Goal: Task Accomplishment & Management: Manage account settings

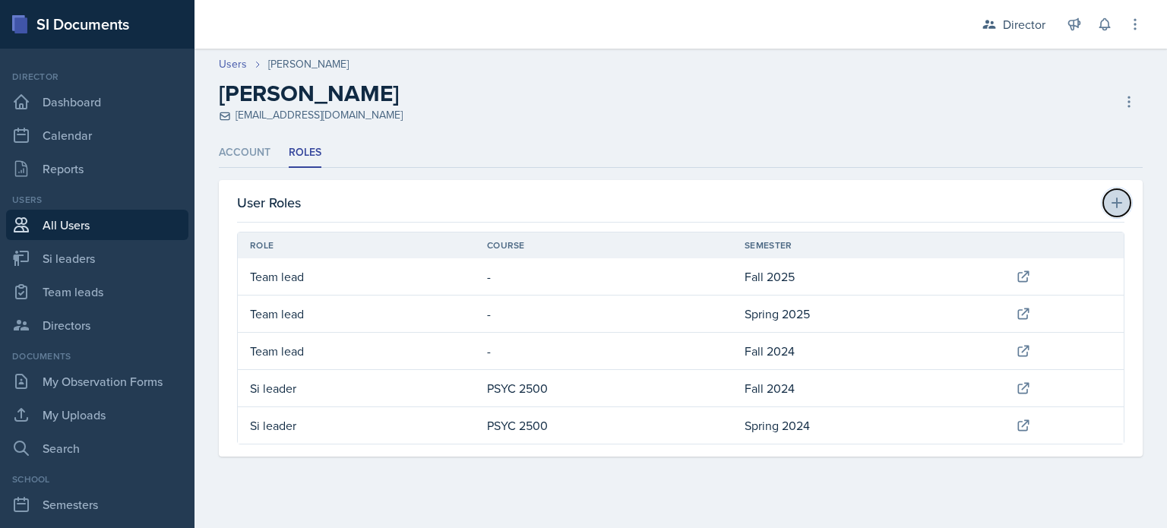
click at [1119, 194] on button at bounding box center [1116, 202] width 27 height 27
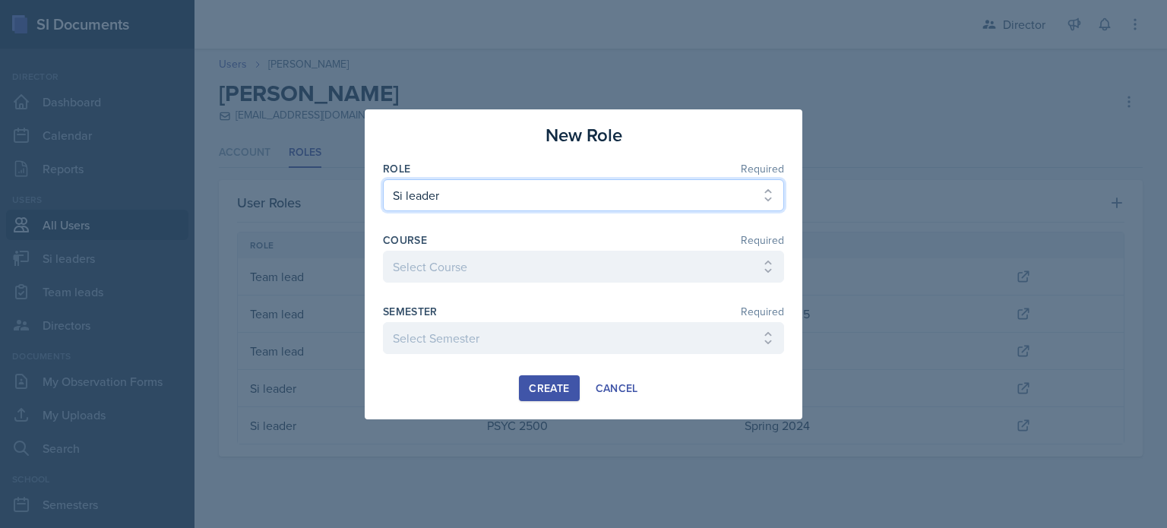
click at [596, 195] on select "Select Role Si leader Team lead Director" at bounding box center [583, 195] width 401 height 32
select select "3"
click at [383, 211] on select "Select Role Si leader Team lead Director" at bounding box center [583, 195] width 401 height 32
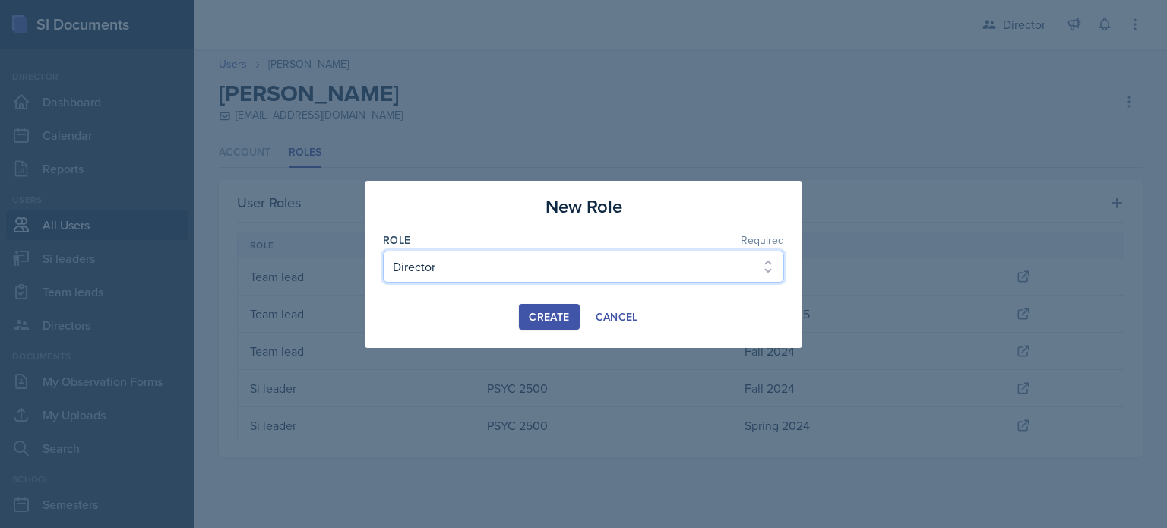
click at [508, 277] on select "Select Role Si leader Team lead Director" at bounding box center [583, 267] width 401 height 32
click at [383, 251] on select "Select Role Si leader Team lead Director" at bounding box center [583, 267] width 401 height 32
click at [473, 309] on div "Create Cancel" at bounding box center [583, 317] width 401 height 26
click at [554, 320] on div "Create" at bounding box center [549, 317] width 40 height 12
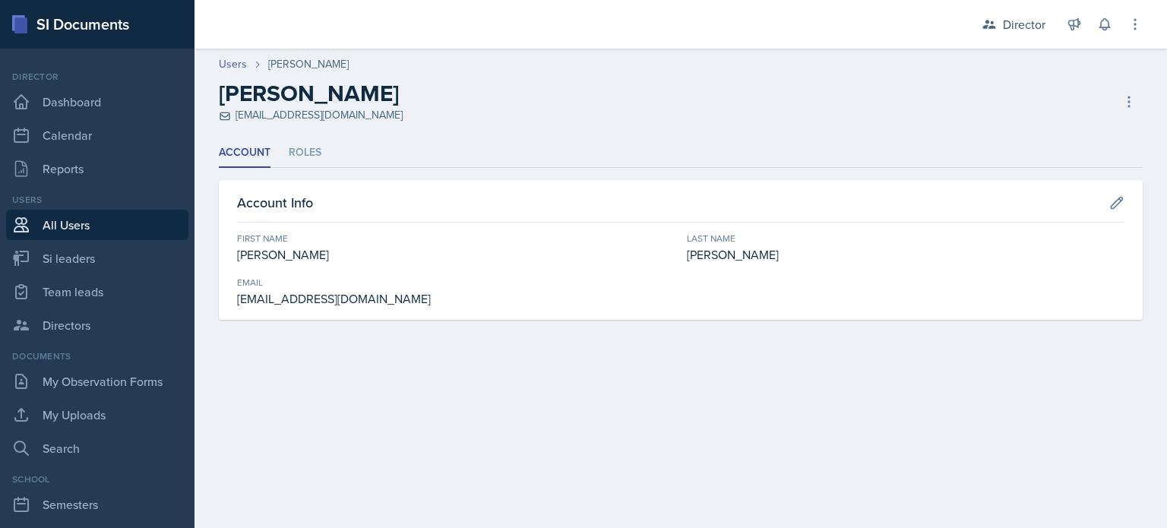
click at [134, 225] on link "All Users" at bounding box center [97, 225] width 182 height 30
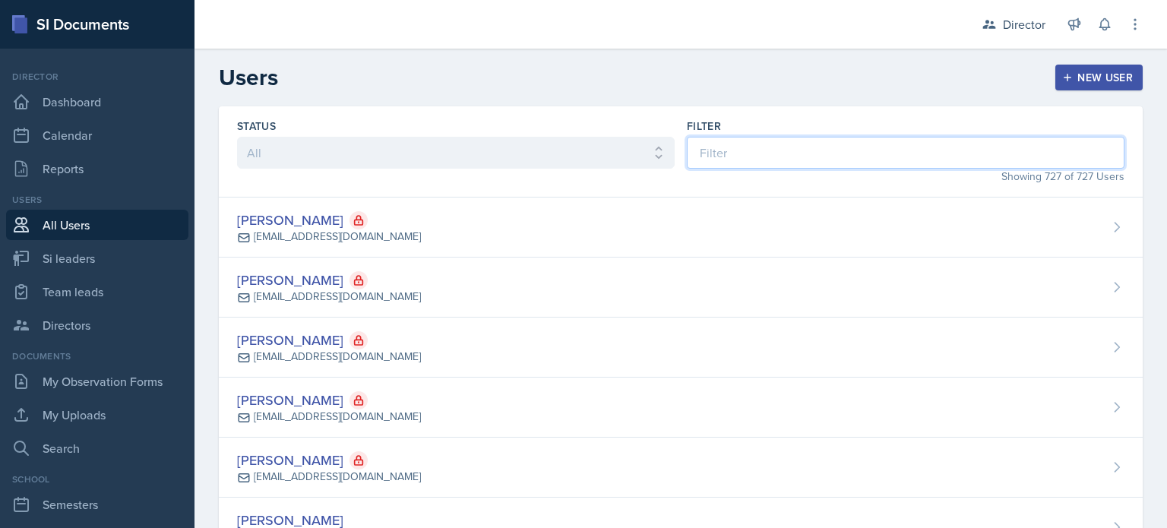
click at [848, 153] on input at bounding box center [906, 153] width 438 height 32
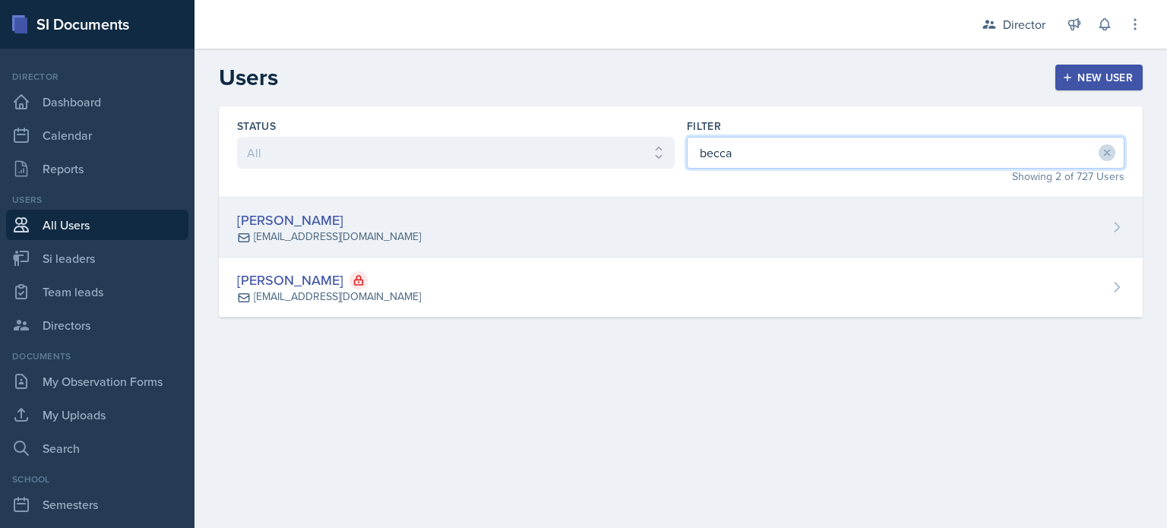
type input "becca"
click at [723, 224] on div "[PERSON_NAME] [EMAIL_ADDRESS][DOMAIN_NAME]" at bounding box center [681, 228] width 924 height 60
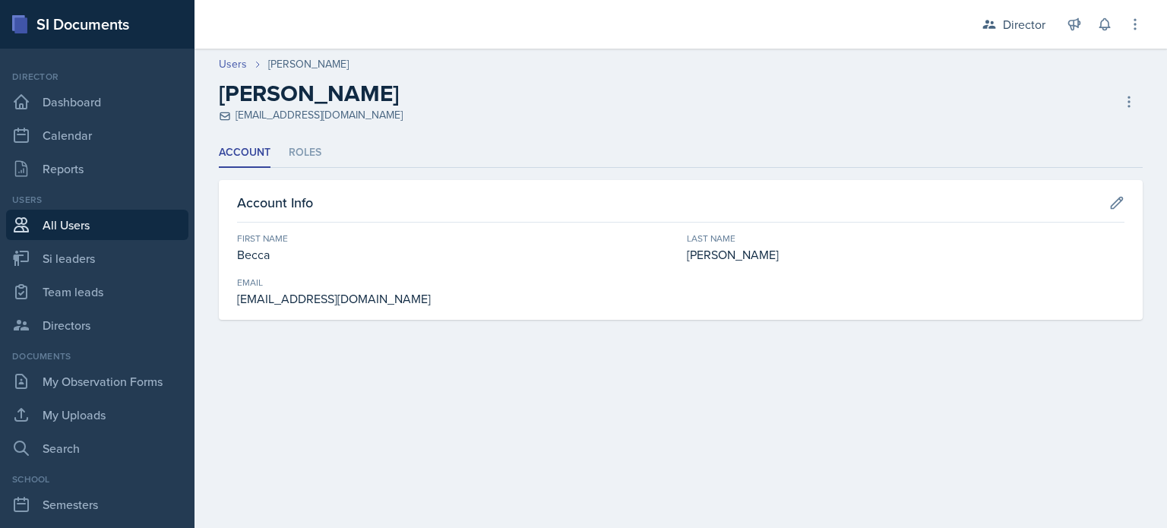
click at [1111, 102] on div "[PERSON_NAME] [EMAIL_ADDRESS][DOMAIN_NAME] Deactivate User Delete User Delete U…" at bounding box center [681, 101] width 924 height 43
click at [289, 150] on li "Roles" at bounding box center [305, 153] width 33 height 30
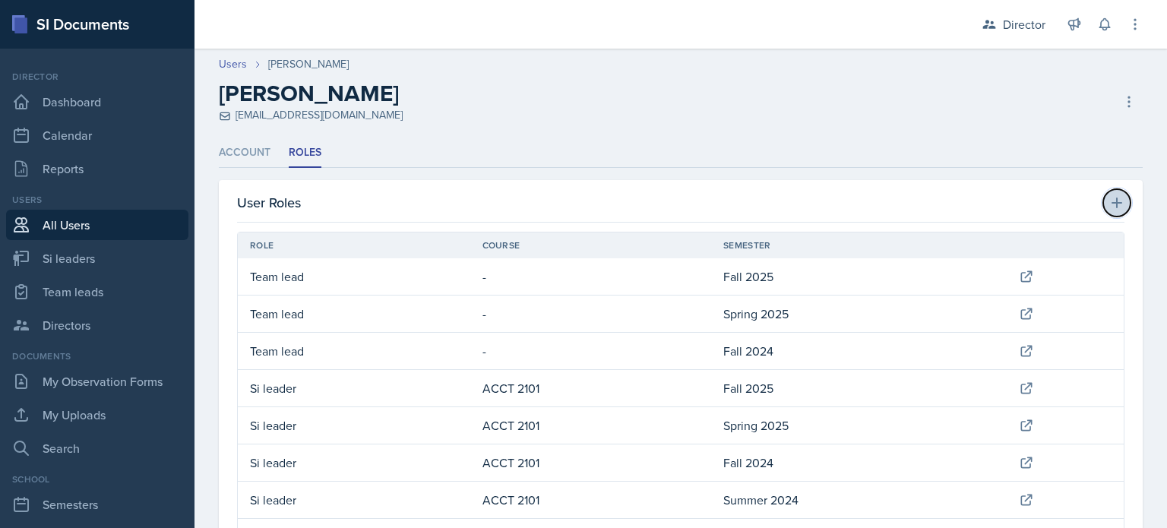
click at [1109, 197] on icon at bounding box center [1116, 202] width 15 height 15
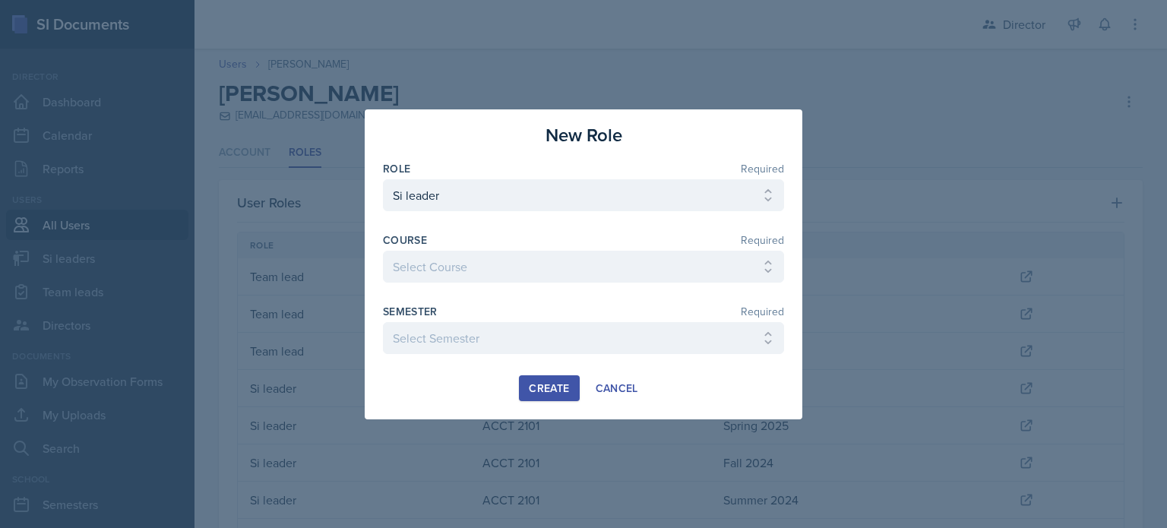
click at [603, 175] on div "Role Required" at bounding box center [583, 168] width 401 height 15
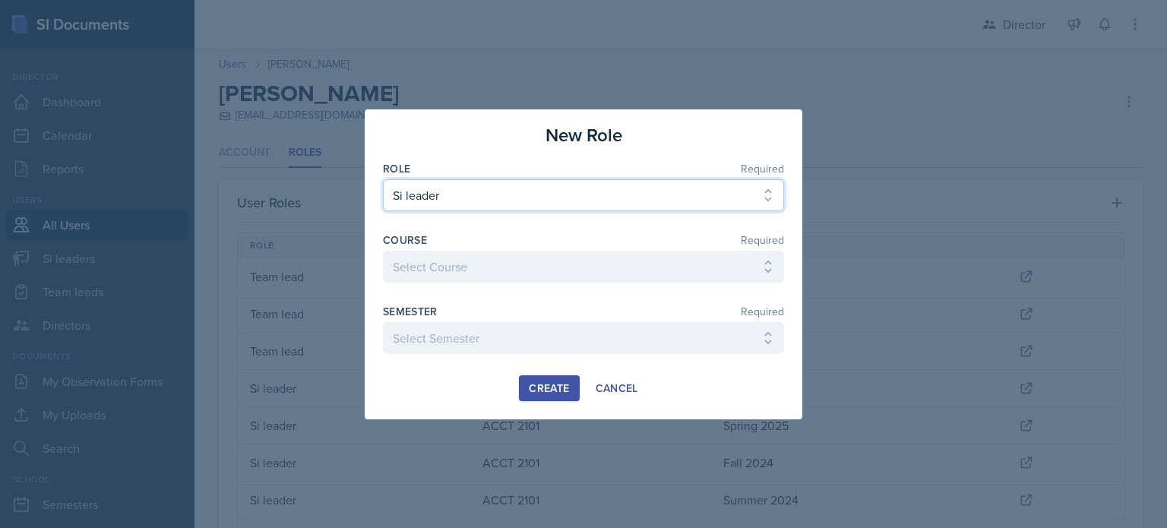
click at [552, 206] on select "Select Role Si leader Team lead Director" at bounding box center [583, 195] width 401 height 32
select select "3"
click at [383, 211] on select "Select Role Si leader Team lead Director" at bounding box center [583, 195] width 401 height 32
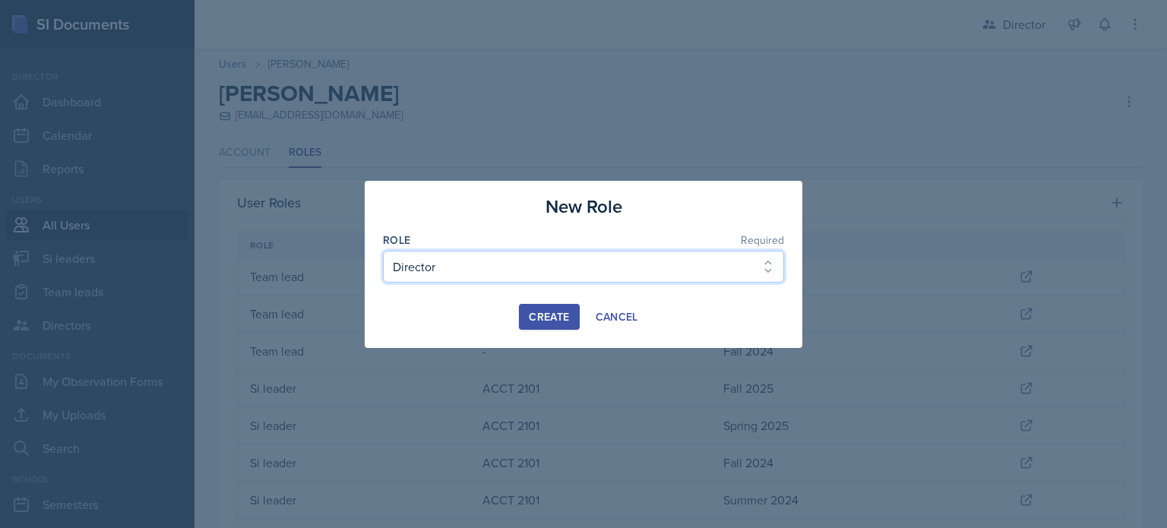
click at [477, 274] on select "Select Role Si leader Team lead Director" at bounding box center [583, 267] width 401 height 32
click at [383, 251] on select "Select Role Si leader Team lead Director" at bounding box center [583, 267] width 401 height 32
click at [536, 321] on div "Create" at bounding box center [549, 317] width 40 height 12
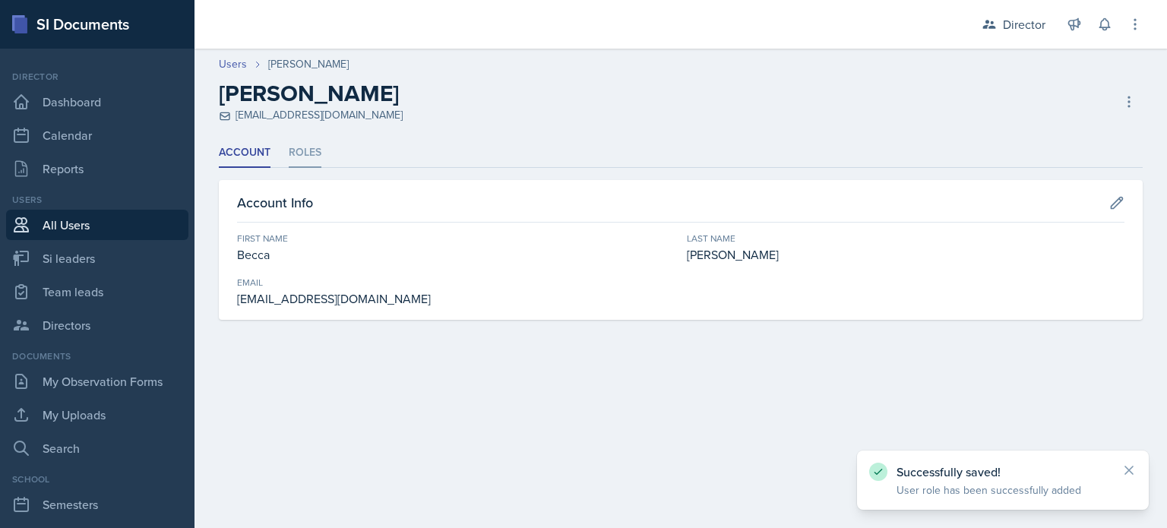
click at [301, 142] on li "Roles" at bounding box center [305, 153] width 33 height 30
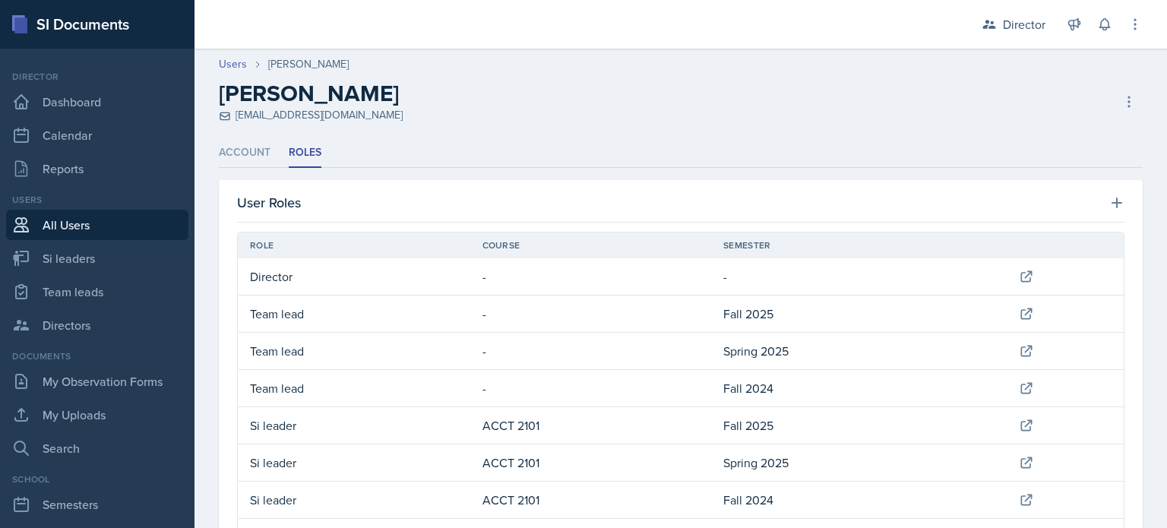
click at [620, 255] on th "Course" at bounding box center [590, 246] width 241 height 26
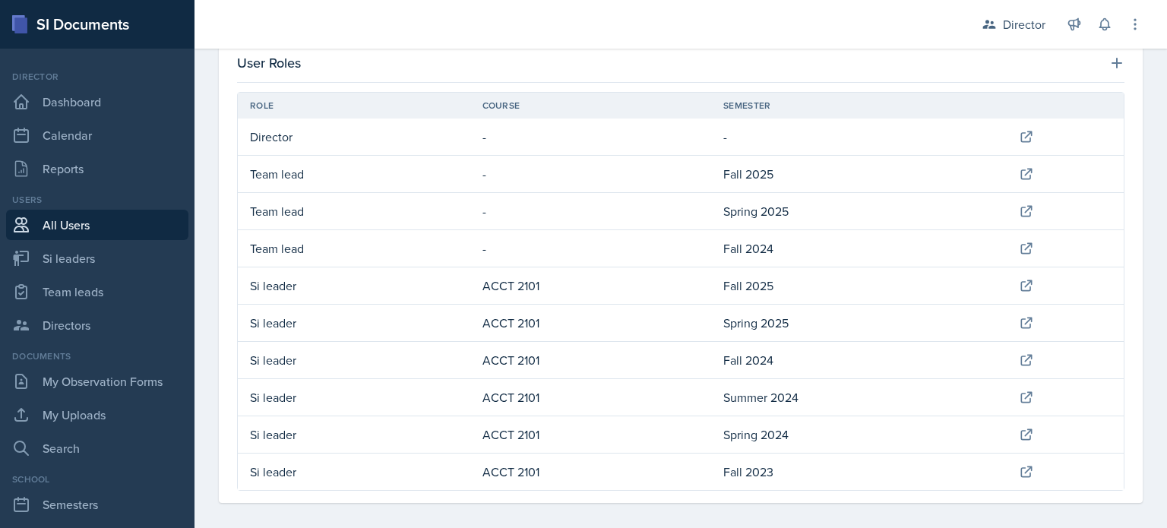
scroll to position [149, 0]
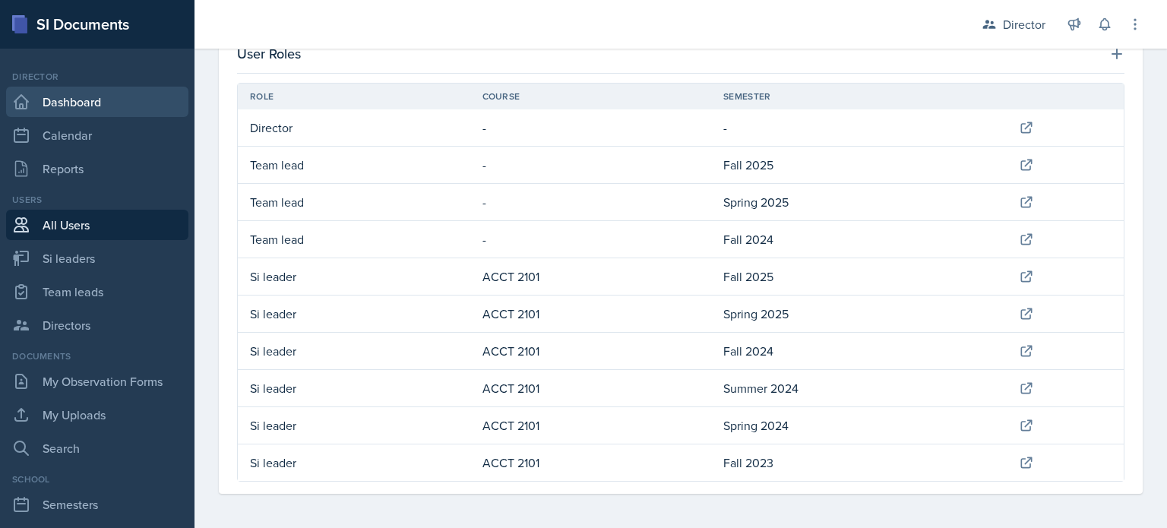
click at [65, 97] on link "Dashboard" at bounding box center [97, 102] width 182 height 30
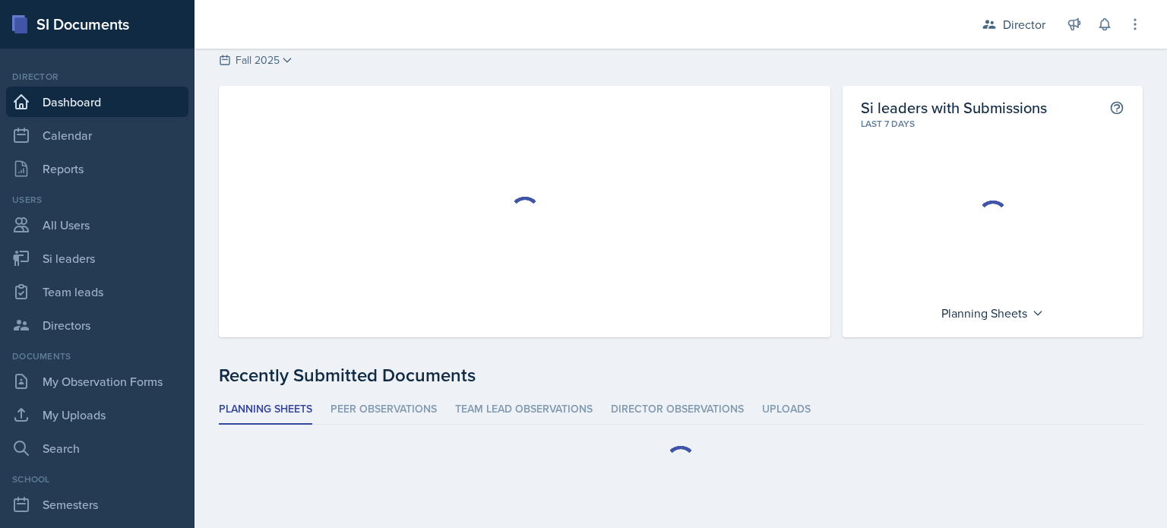
scroll to position [38, 0]
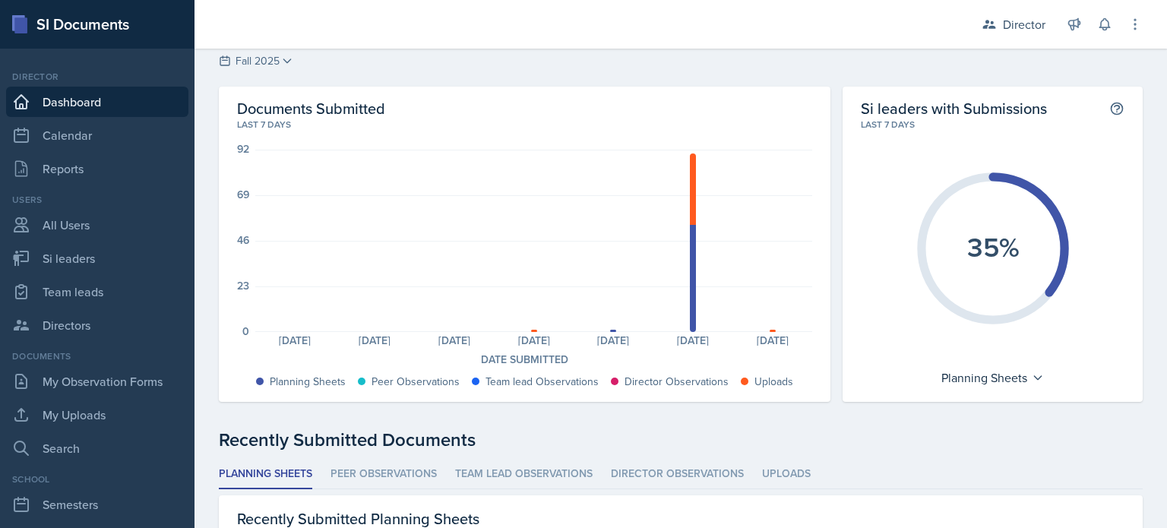
click at [103, 30] on div "SI Documents" at bounding box center [97, 24] width 195 height 49
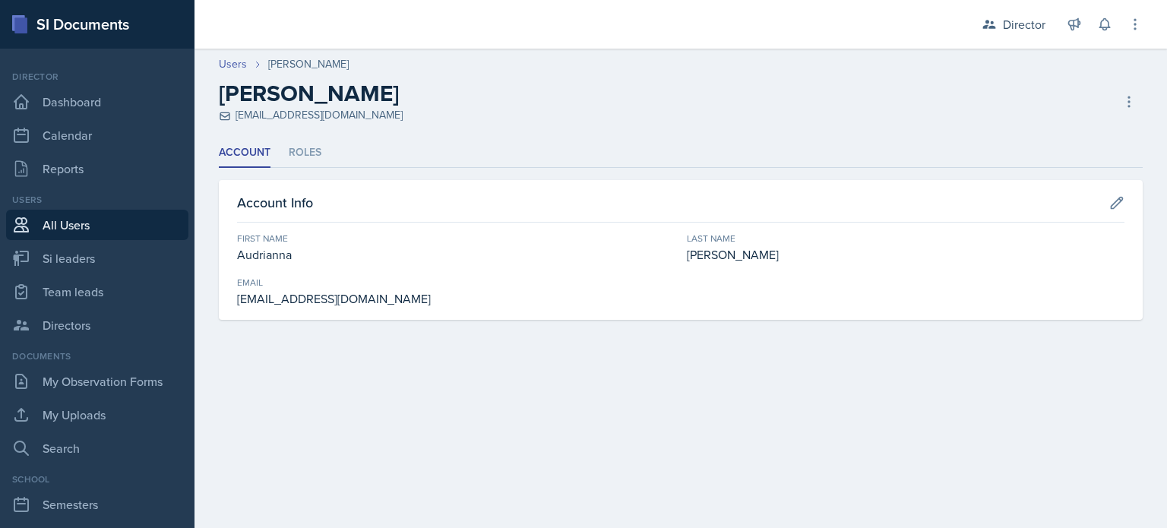
click at [502, 244] on div "First Name" at bounding box center [456, 239] width 438 height 14
click at [315, 183] on div "Account Info First Name Audrianna Last Name Kisley Email akisley@students.kenne…" at bounding box center [681, 250] width 924 height 140
click at [313, 144] on li "Roles" at bounding box center [305, 153] width 33 height 30
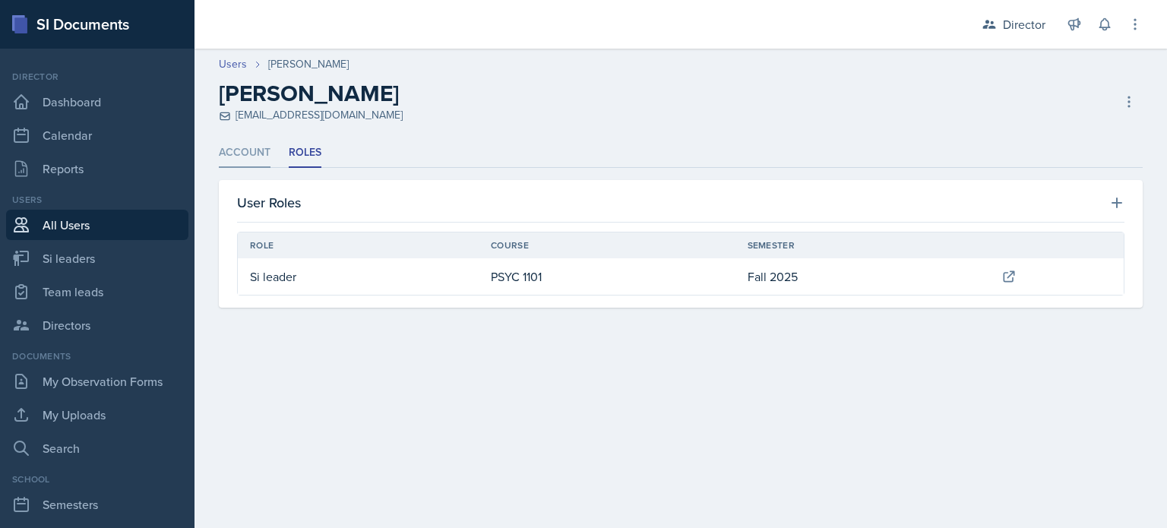
click at [256, 160] on li "Account" at bounding box center [245, 153] width 52 height 30
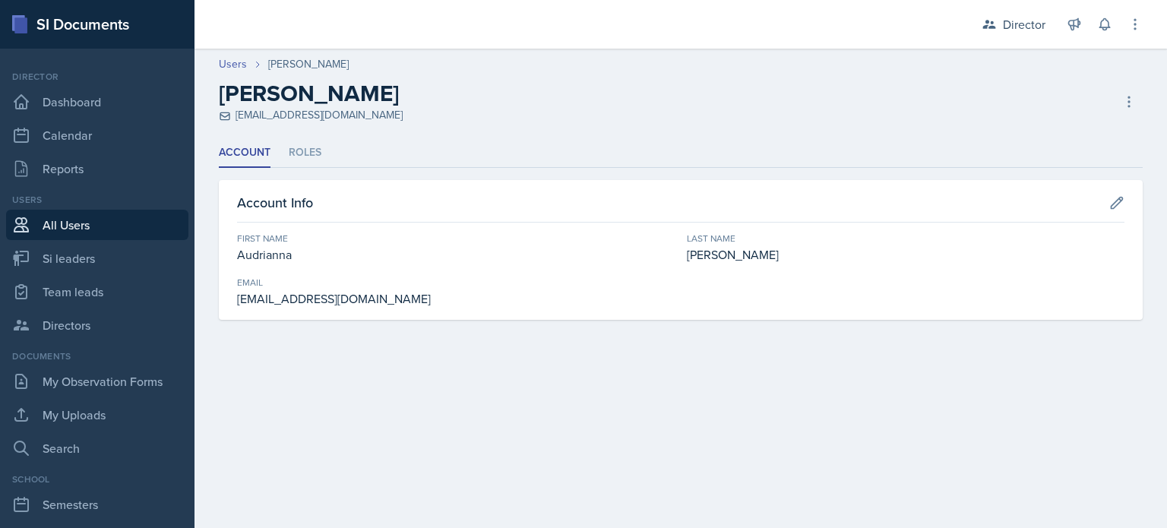
click at [239, 44] on div at bounding box center [575, 24] width 736 height 49
click at [235, 63] on link "Users" at bounding box center [233, 64] width 28 height 16
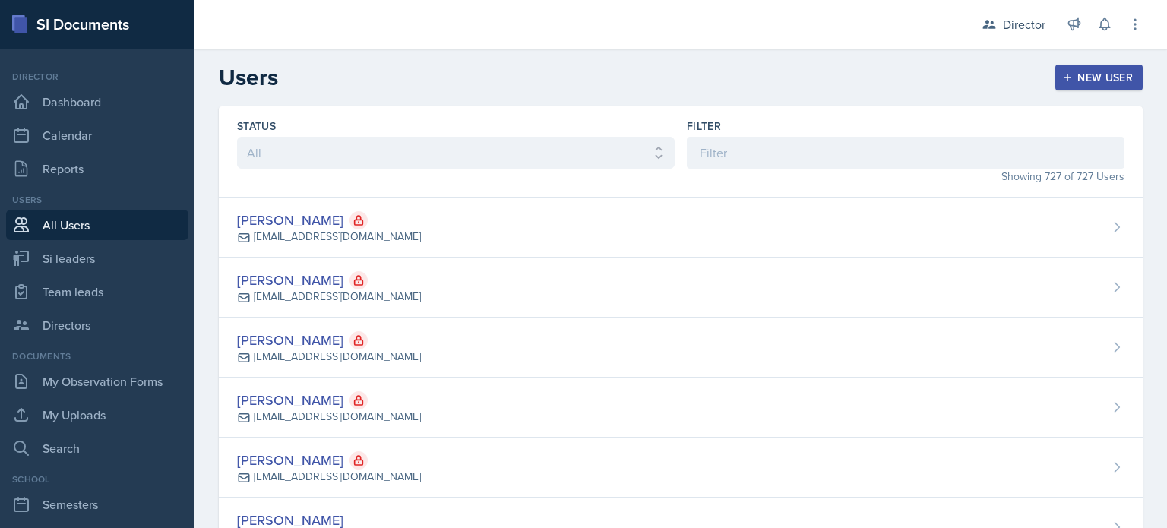
click at [115, 221] on link "All Users" at bounding box center [97, 225] width 182 height 30
click at [100, 103] on link "Dashboard" at bounding box center [97, 102] width 182 height 30
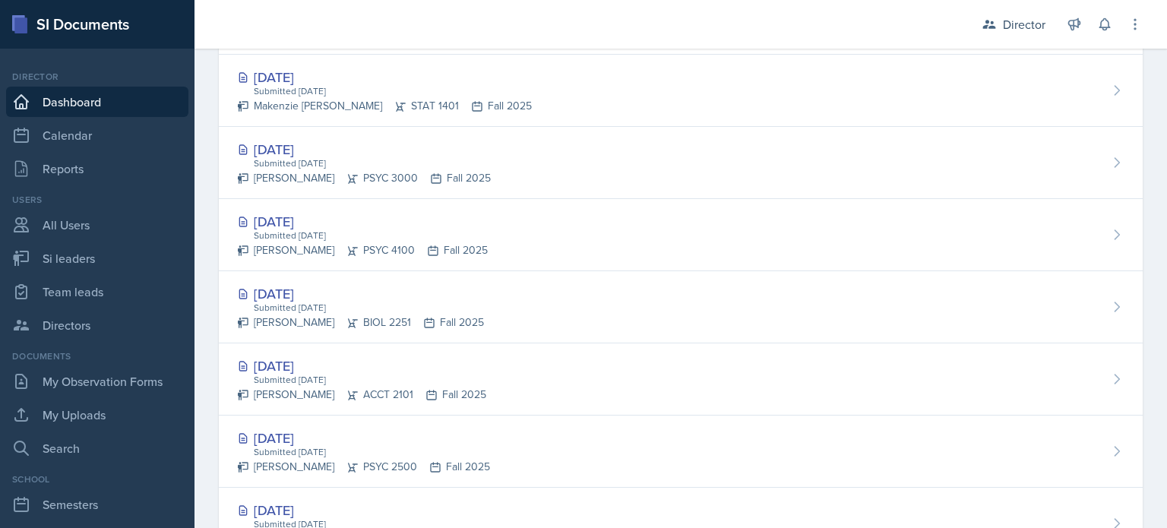
scroll to position [532, 0]
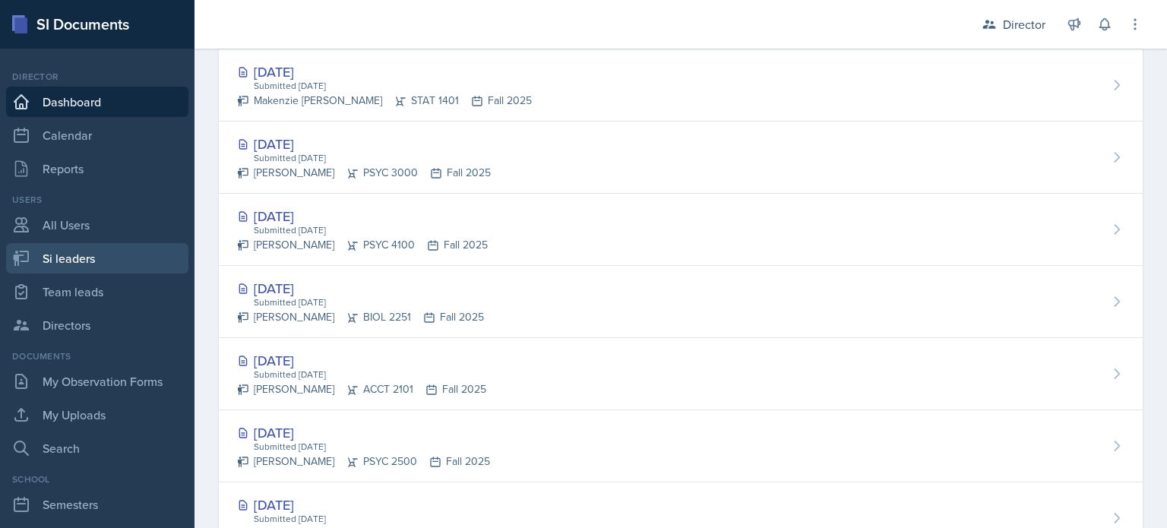
click at [93, 264] on link "Si leaders" at bounding box center [97, 258] width 182 height 30
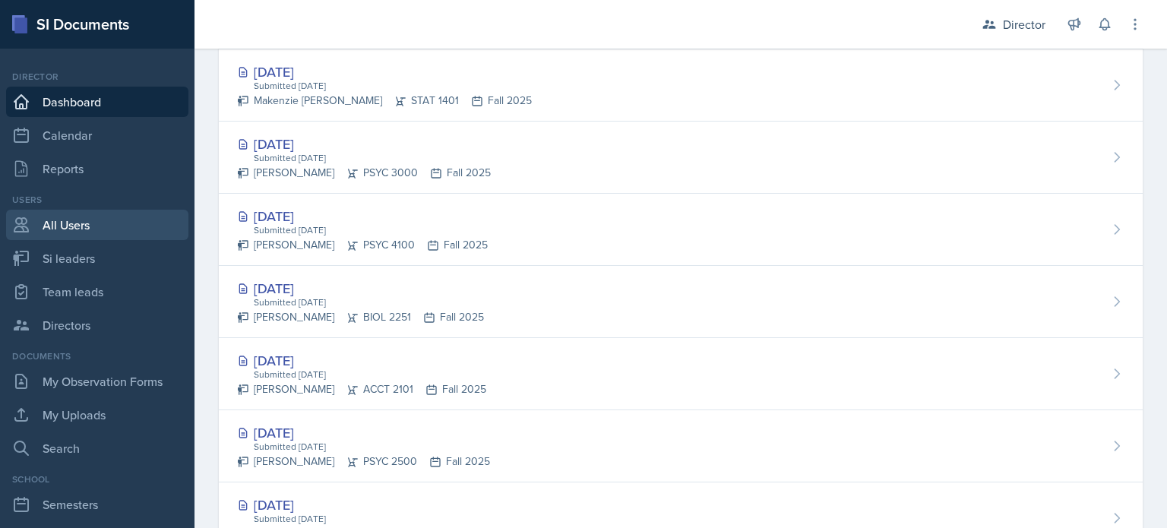
select select "2bed604d-1099-4043-b1bc-2365e8740244"
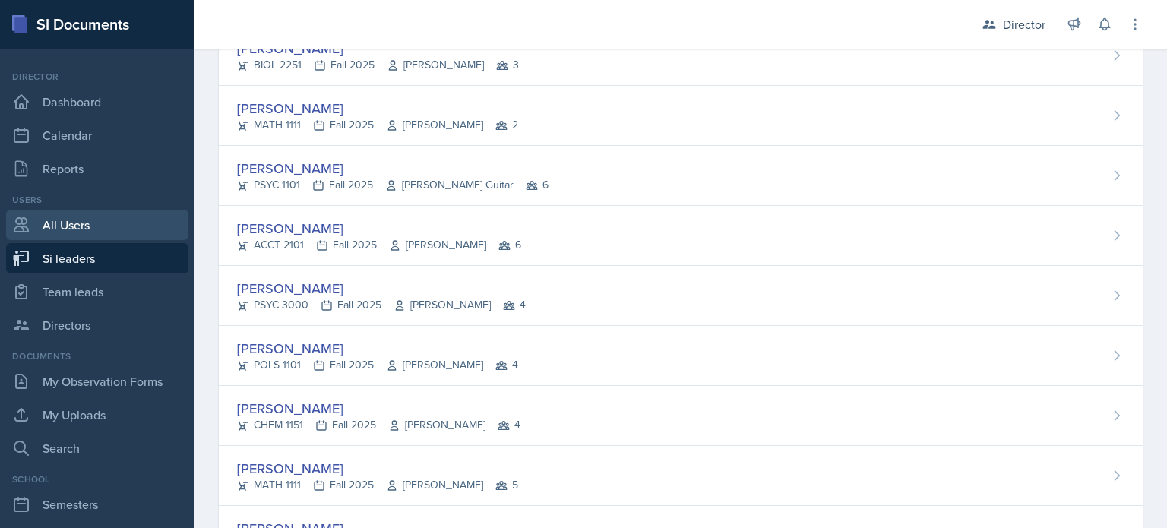
click at [106, 230] on link "All Users" at bounding box center [97, 225] width 182 height 30
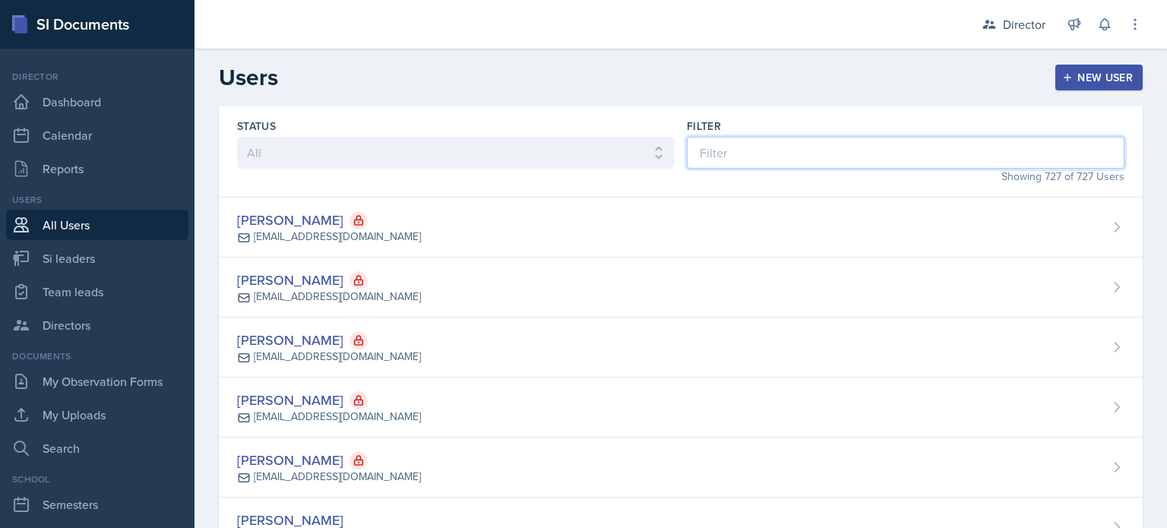
click at [885, 145] on input at bounding box center [906, 153] width 438 height 32
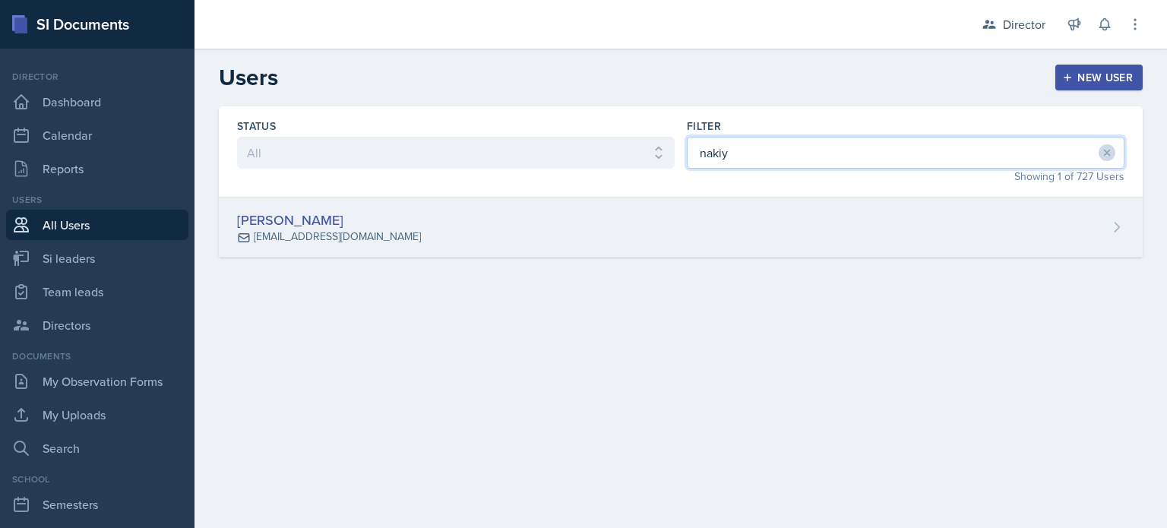
type input "nakiy"
click at [940, 226] on div "Nakiya Ham-Bloomquist nhambloo@students.kennesaw.edu" at bounding box center [681, 228] width 924 height 60
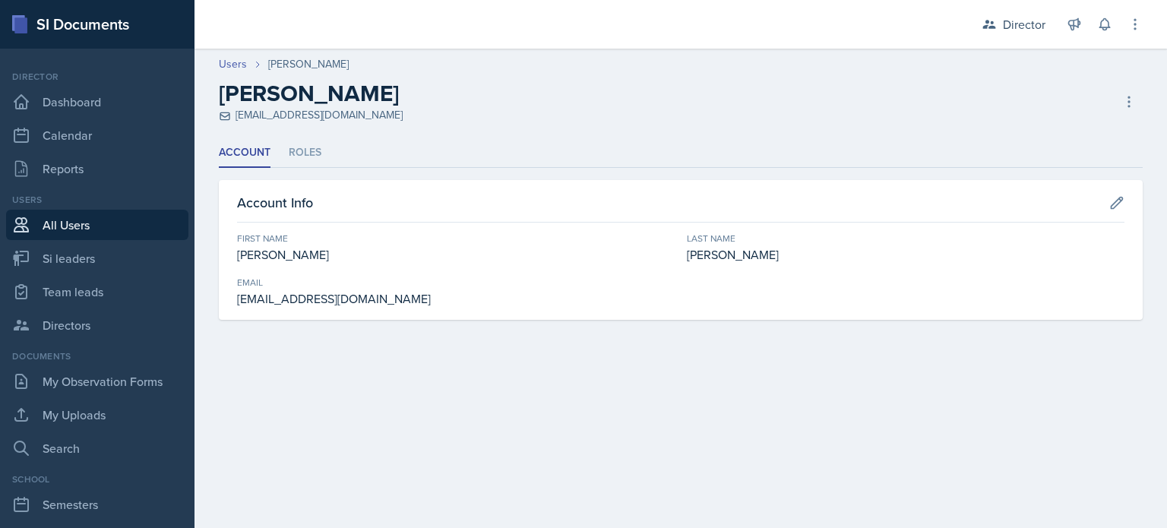
click at [1120, 87] on div "Nakiya Ham-Bloomquist nhambloo@students.kennesaw.edu Deactivate User Delete Use…" at bounding box center [681, 101] width 924 height 43
click at [1125, 94] on icon at bounding box center [1129, 101] width 15 height 15
click at [1065, 132] on div "Deactivate User" at bounding box center [1064, 134] width 146 height 30
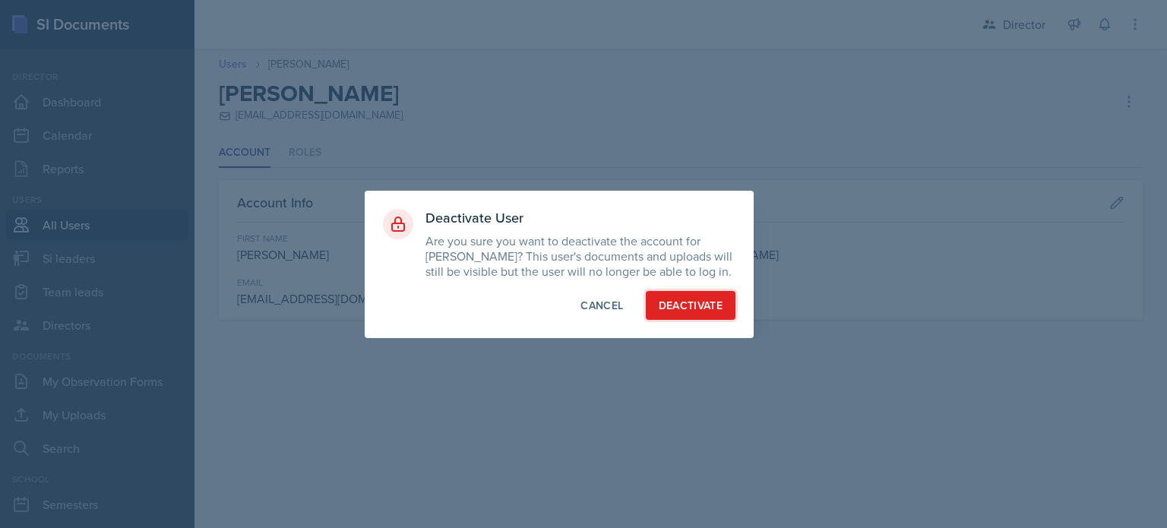
click at [695, 313] on div "Deactivate" at bounding box center [691, 305] width 65 height 15
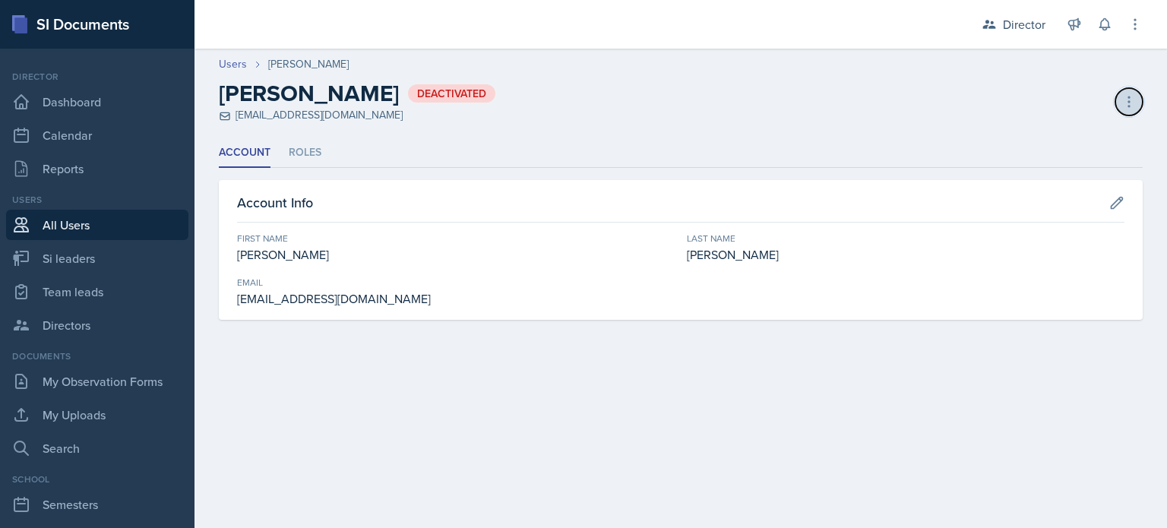
click at [1119, 100] on button at bounding box center [1128, 101] width 27 height 27
click at [1081, 127] on div "Activate User" at bounding box center [1064, 134] width 146 height 30
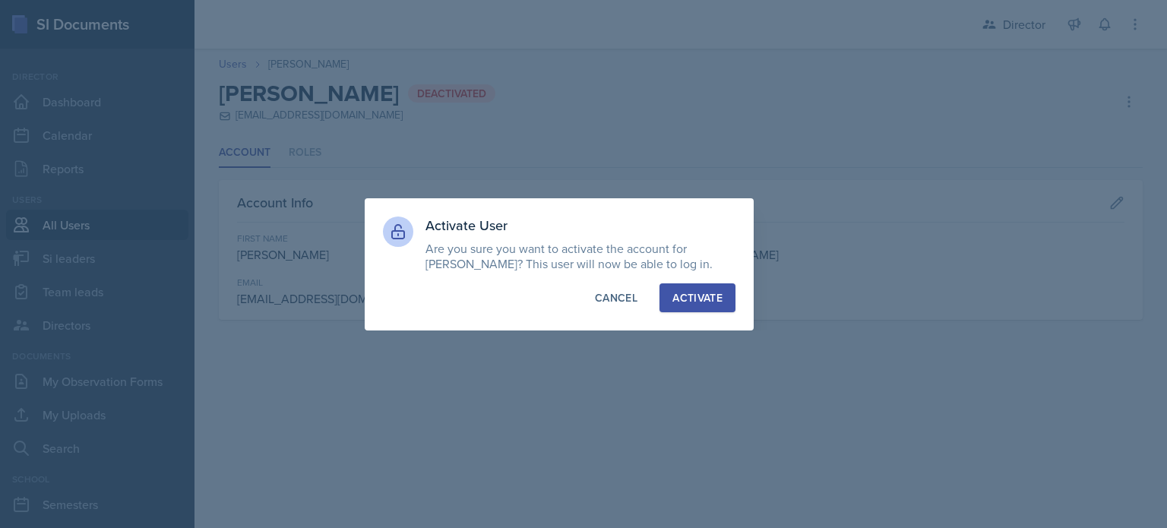
click at [702, 292] on div "Activate" at bounding box center [697, 297] width 50 height 15
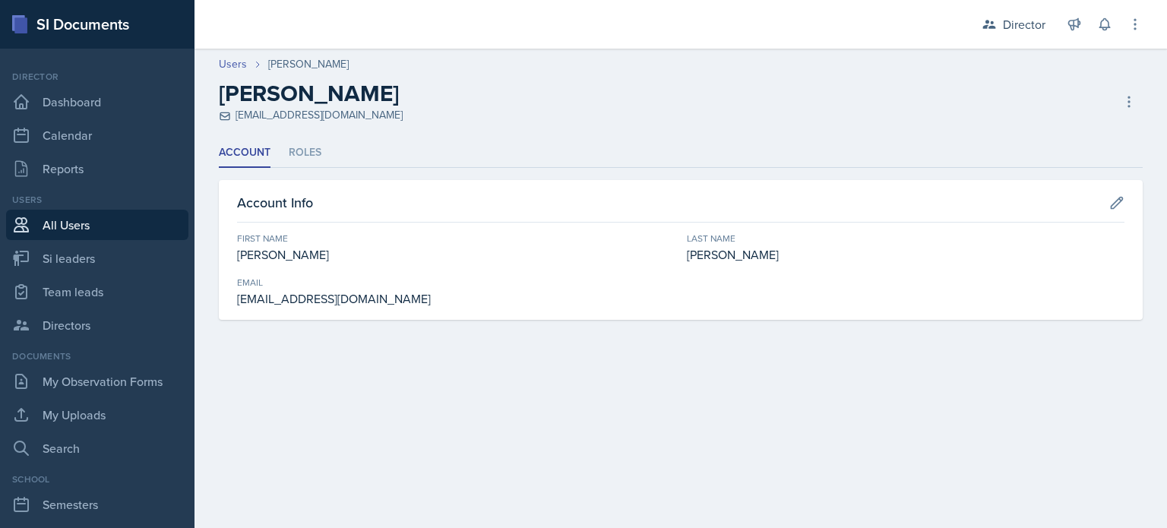
click at [951, 130] on header "Users Nakiya Ham-Bloomquist Nakiya Ham-Bloomquist nhambloo@students.kennesaw.ed…" at bounding box center [681, 89] width 973 height 97
